Goal: Task Accomplishment & Management: Complete application form

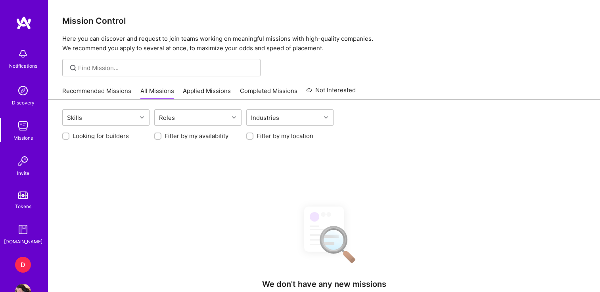
click at [22, 262] on div "D" at bounding box center [23, 265] width 16 height 16
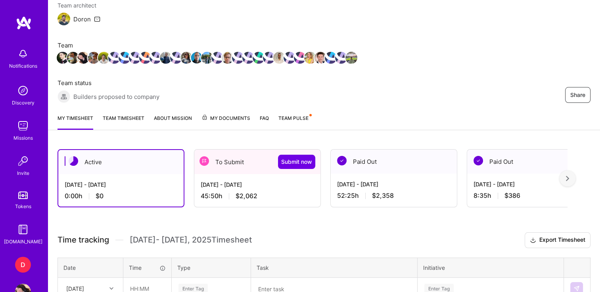
scroll to position [75, 0]
click at [223, 187] on div "[DATE] - [DATE]" at bounding box center [257, 184] width 113 height 8
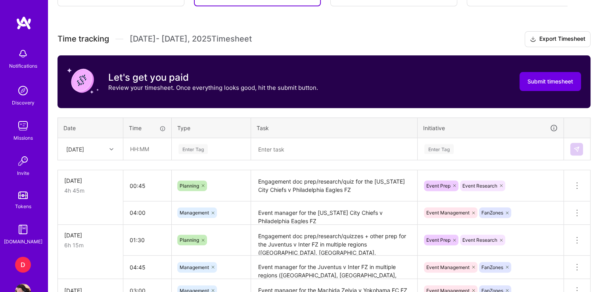
scroll to position [279, 0]
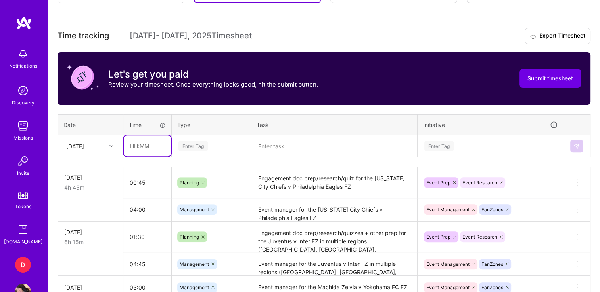
click at [126, 147] on input "text" at bounding box center [147, 146] width 47 height 21
type input "00:45"
click at [191, 149] on div "Enter Tag" at bounding box center [192, 146] width 29 height 12
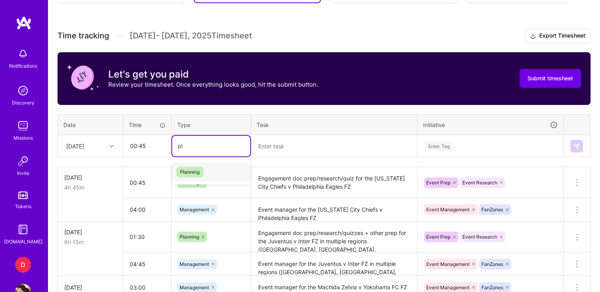
type input "pla"
click at [196, 172] on span "Planning" at bounding box center [189, 172] width 27 height 11
click at [289, 147] on textarea at bounding box center [334, 146] width 164 height 21
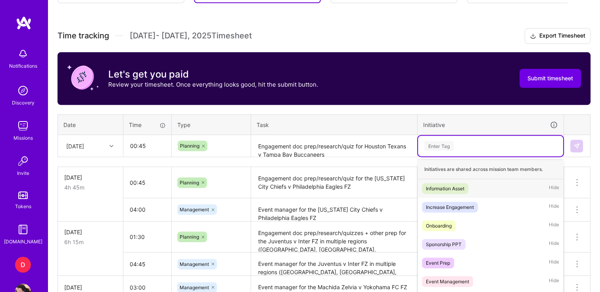
scroll to position [311, 0]
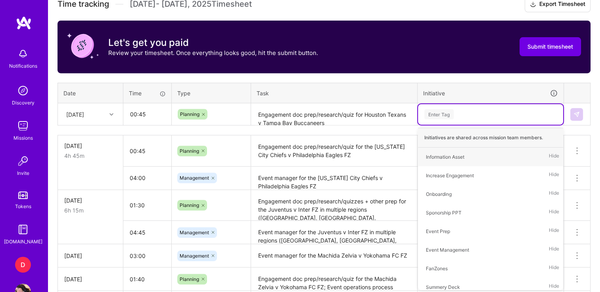
click at [344, 123] on textarea "Engagement doc prep/research/quiz for Houston Texans v Tampa Bay Buccaneers" at bounding box center [334, 114] width 164 height 21
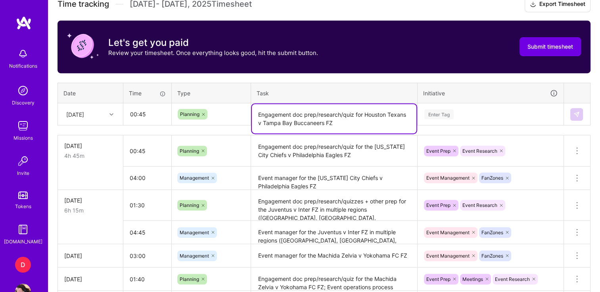
drag, startPoint x: 344, startPoint y: 123, endPoint x: 365, endPoint y: 110, distance: 24.2
click at [365, 110] on textarea "Engagement doc prep/research/quiz for Houston Texans v Tampa Bay Buccaneers FZ" at bounding box center [334, 118] width 164 height 29
type textarea "Engagement doc prep/research/quiz for Houston Texans v Tampa Bay Buccaneers FZ"
click at [463, 113] on div "Enter Tag" at bounding box center [490, 114] width 134 height 10
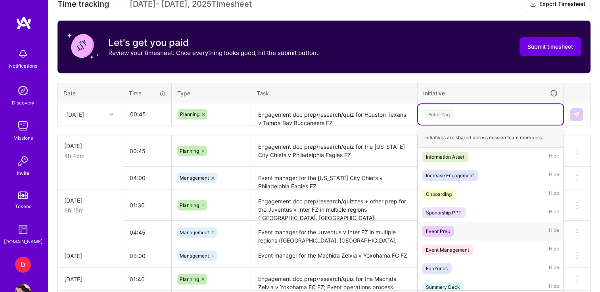
click at [435, 228] on div "Event Prep" at bounding box center [438, 231] width 24 height 8
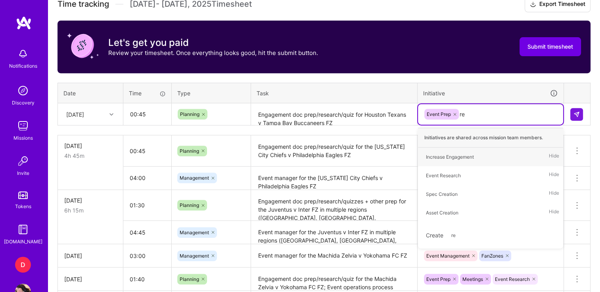
type input "res"
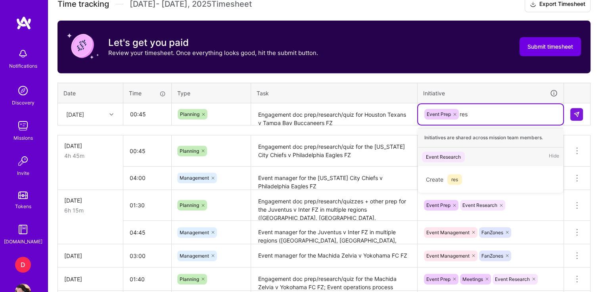
click at [449, 153] on div "Event Research" at bounding box center [443, 157] width 35 height 8
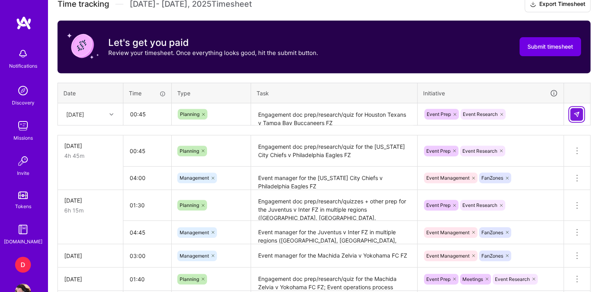
click at [571, 113] on button at bounding box center [576, 114] width 13 height 13
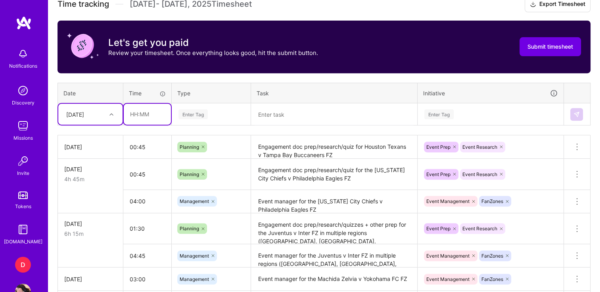
click at [138, 109] on input "text" at bounding box center [147, 114] width 47 height 21
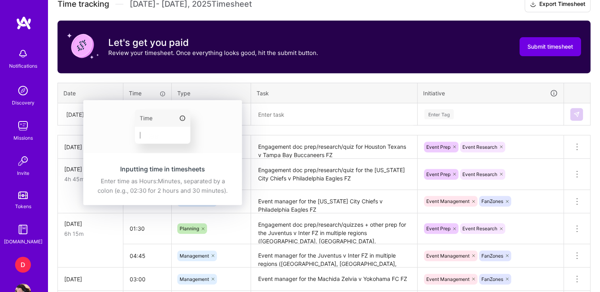
type input "05:45"
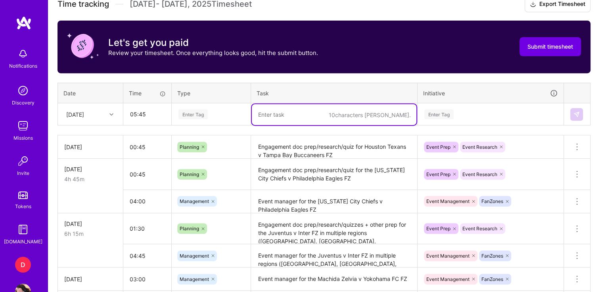
click at [271, 120] on textarea at bounding box center [334, 114] width 164 height 21
click at [190, 112] on div "Enter Tag" at bounding box center [192, 114] width 29 height 12
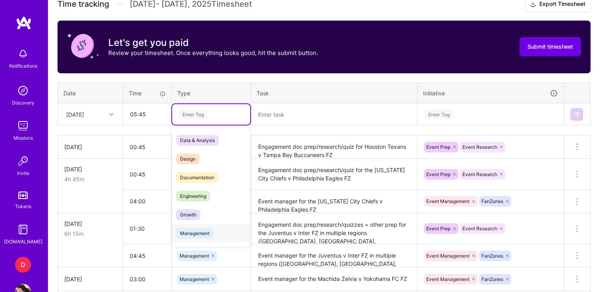
click at [190, 232] on span "Management" at bounding box center [194, 233] width 37 height 11
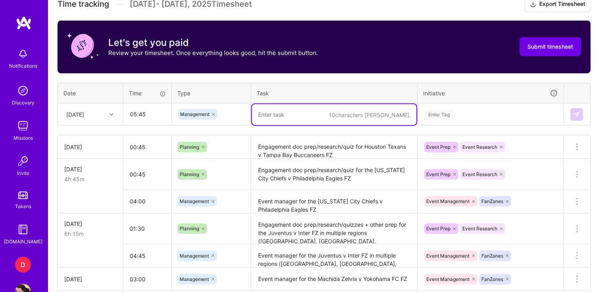
click at [296, 117] on textarea at bounding box center [334, 114] width 164 height 21
paste textarea "Houston Texans v Tampa Bay Buccaneers FZ"
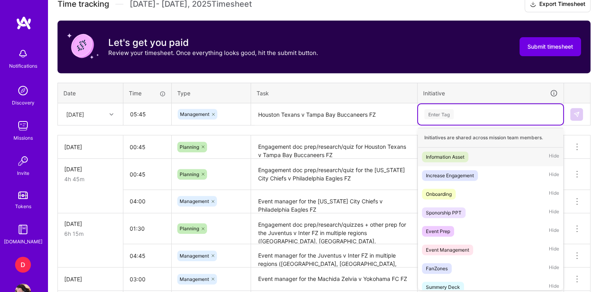
click at [459, 112] on div "Enter Tag" at bounding box center [490, 114] width 134 height 10
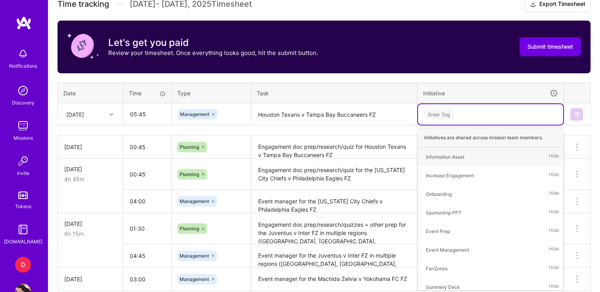
click at [260, 113] on textarea "Houston Texans v Tampa Bay Buccaneers FZ" at bounding box center [334, 114] width 164 height 21
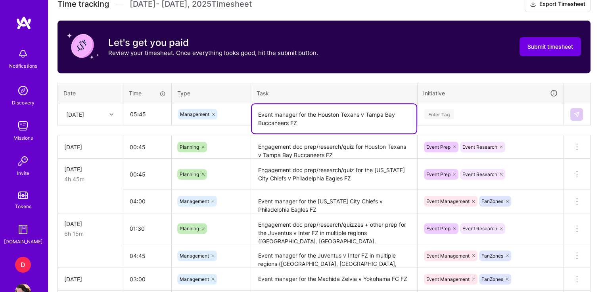
type textarea "Event manager for the Houston Texans v Tampa Bay Buccaneers FZ"
click at [439, 117] on div "Enter Tag" at bounding box center [438, 114] width 29 height 12
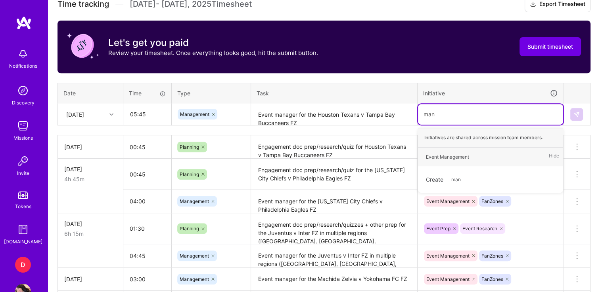
type input "mana"
click at [440, 160] on span "Event Management" at bounding box center [447, 157] width 51 height 11
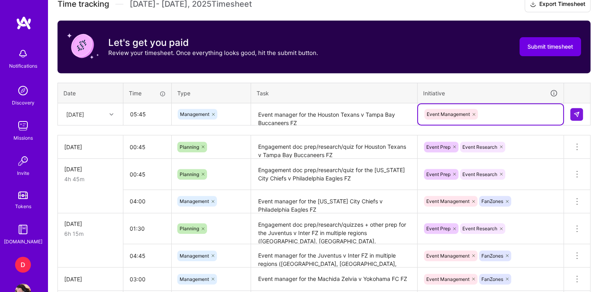
click at [504, 115] on div "Event Management" at bounding box center [490, 114] width 134 height 12
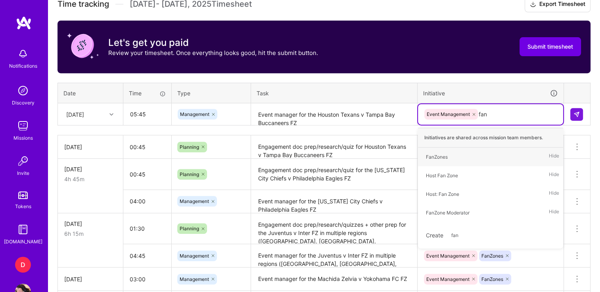
type input "fanz"
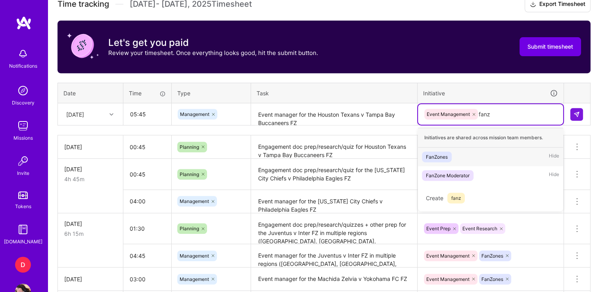
click at [445, 152] on span "FanZones" at bounding box center [437, 157] width 30 height 11
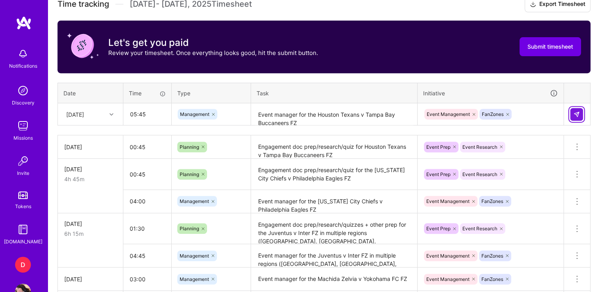
click at [580, 114] on button at bounding box center [576, 114] width 13 height 13
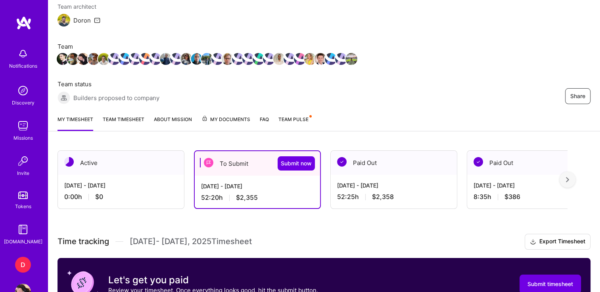
scroll to position [74, 0]
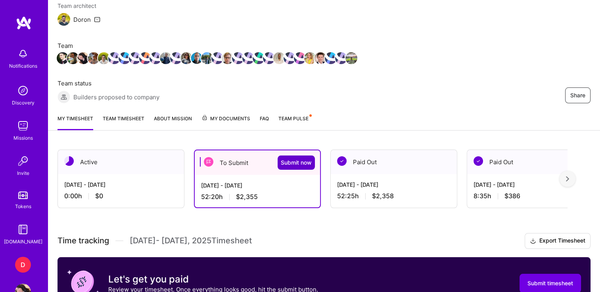
click at [293, 159] on span "Submit now" at bounding box center [296, 163] width 31 height 8
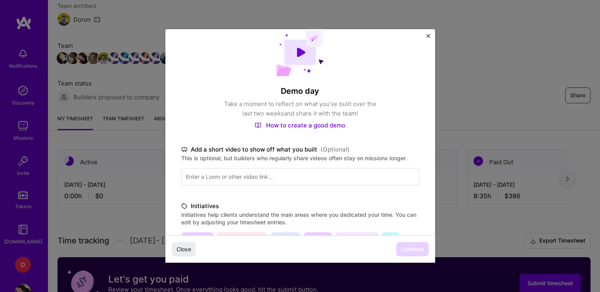
scroll to position [0, 0]
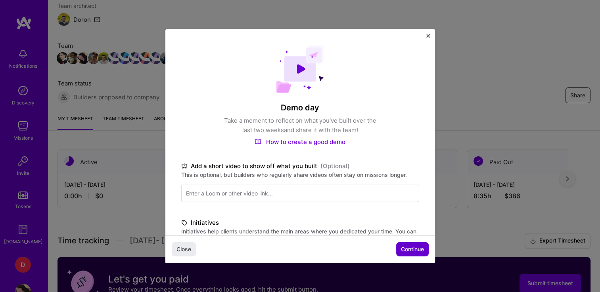
click at [408, 246] on span "Continue" at bounding box center [412, 250] width 23 height 8
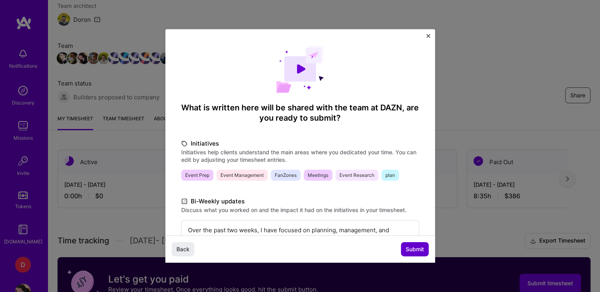
click at [408, 246] on span "Submit" at bounding box center [414, 250] width 18 height 8
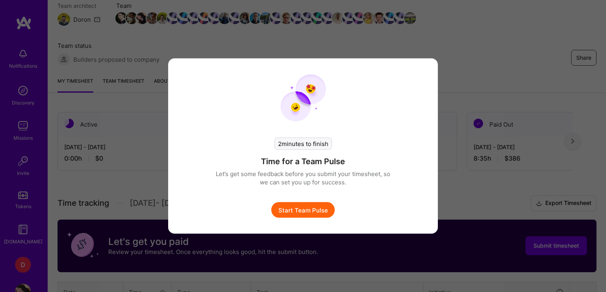
click at [289, 210] on button "Start Team Pulse" at bounding box center [302, 211] width 63 height 16
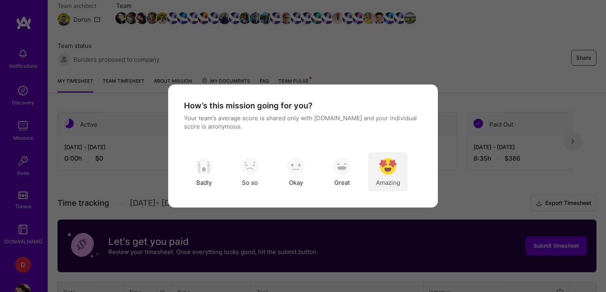
click at [392, 165] on img "modal" at bounding box center [387, 166] width 17 height 17
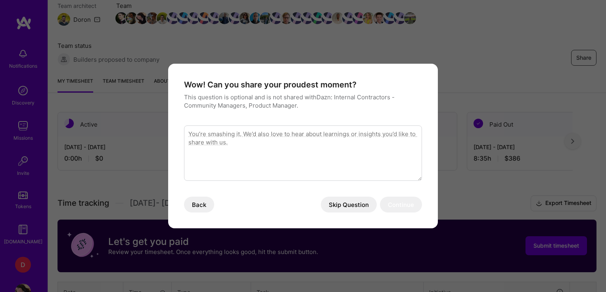
click at [347, 203] on button "Skip Question" at bounding box center [349, 205] width 56 height 16
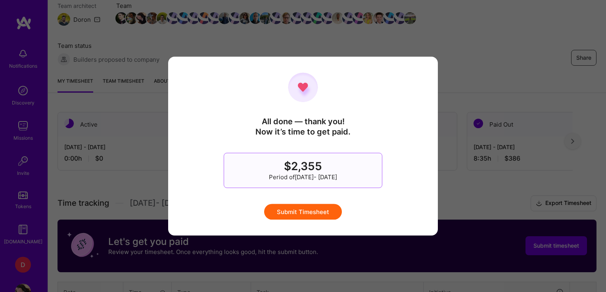
click at [309, 210] on button "Submit Timesheet" at bounding box center [303, 212] width 78 height 16
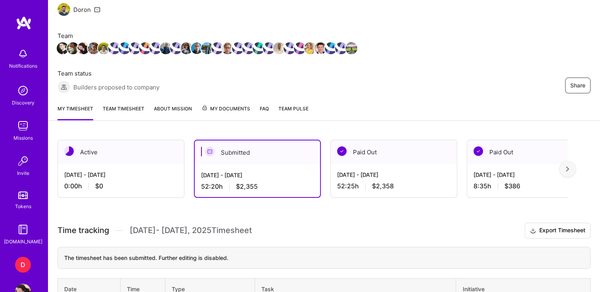
scroll to position [85, 0]
